Goal: Information Seeking & Learning: Check status

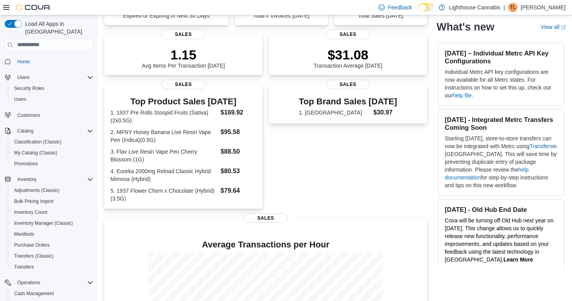
scroll to position [49, 0]
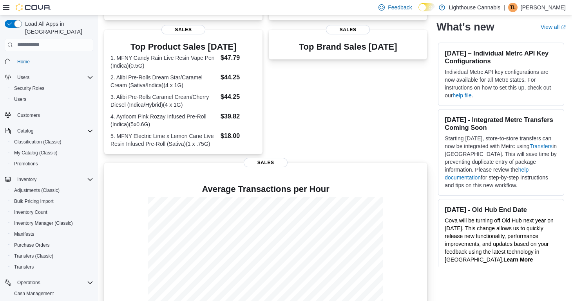
scroll to position [236, 0]
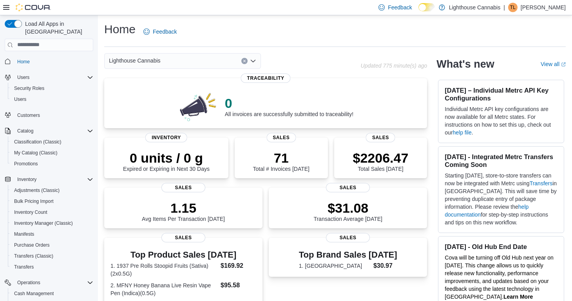
scroll to position [119, 0]
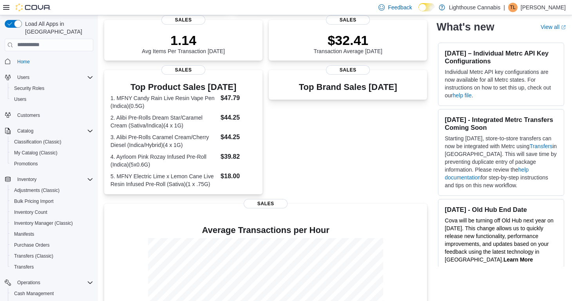
scroll to position [167, 0]
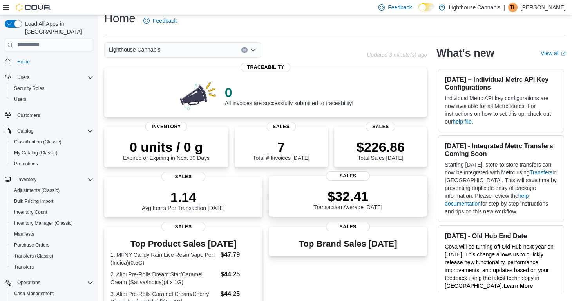
scroll to position [11, 0]
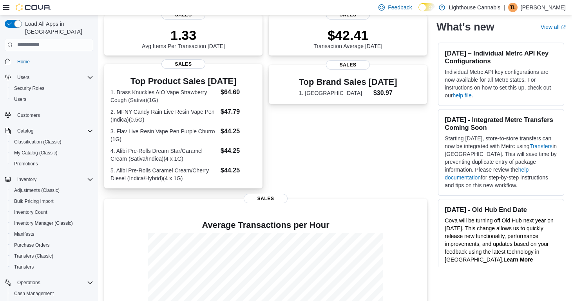
scroll to position [236, 0]
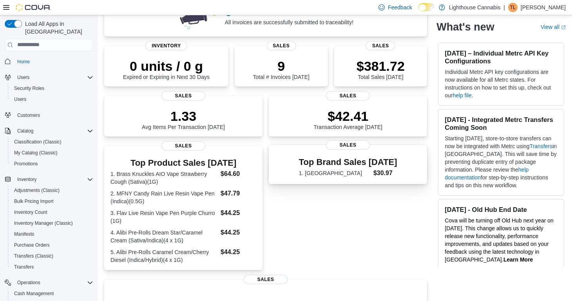
scroll to position [92, 0]
click at [199, 148] on span "Sales" at bounding box center [183, 144] width 44 height 9
click at [199, 159] on h3 "Top Product Sales [DATE]" at bounding box center [183, 161] width 146 height 9
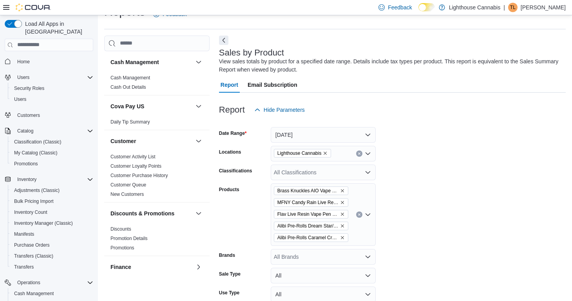
scroll to position [26, 0]
